Goal: Task Accomplishment & Management: Manage account settings

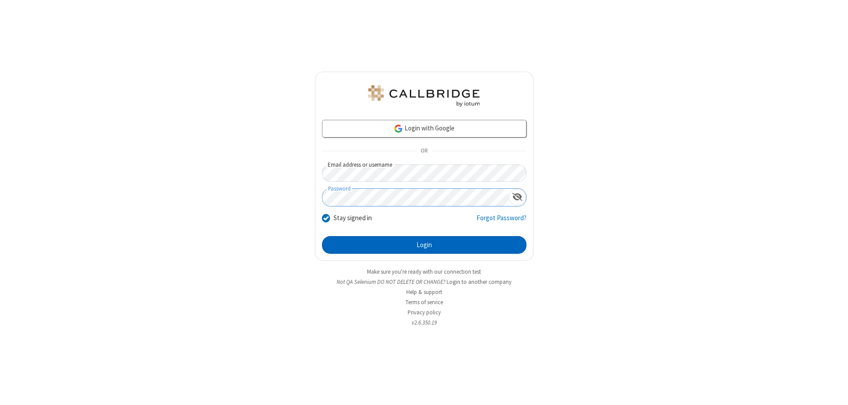
click at [424, 245] on button "Login" at bounding box center [424, 245] width 205 height 18
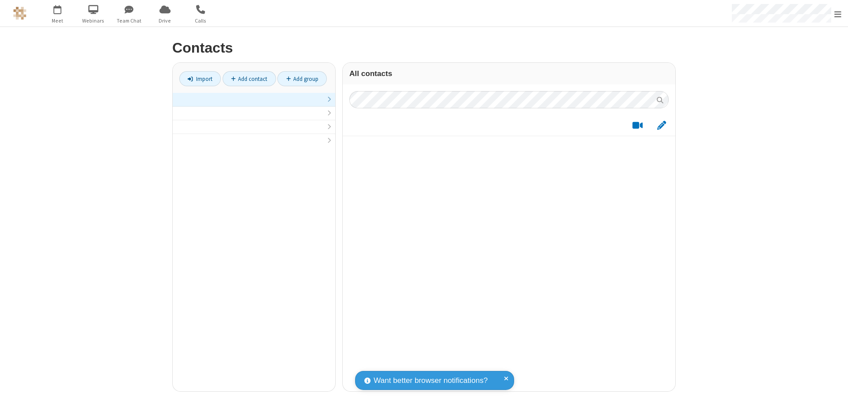
click at [254, 104] on link at bounding box center [254, 100] width 163 height 14
click at [249, 79] on link "Add contact" at bounding box center [249, 78] width 53 height 15
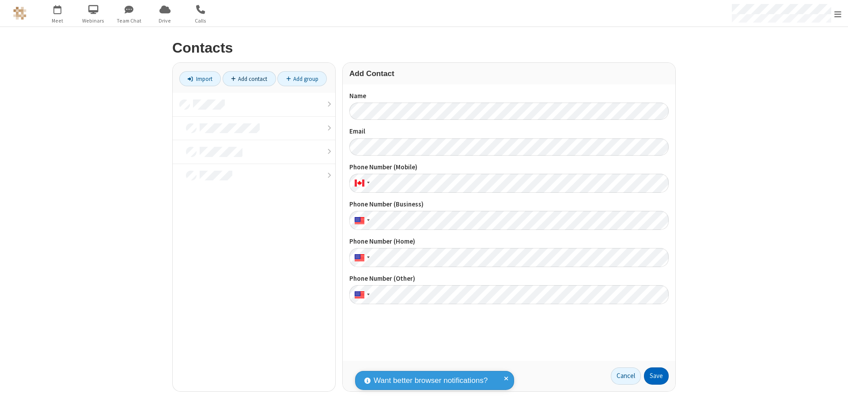
click at [656, 375] on button "Save" at bounding box center [656, 376] width 25 height 18
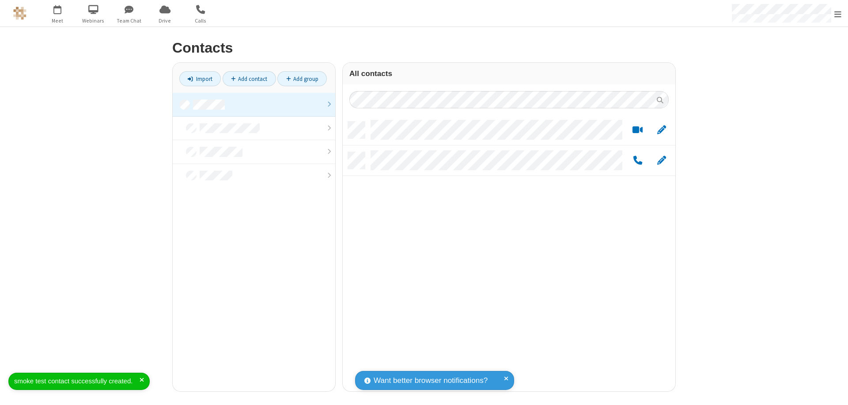
scroll to position [269, 326]
